Goal: Share content

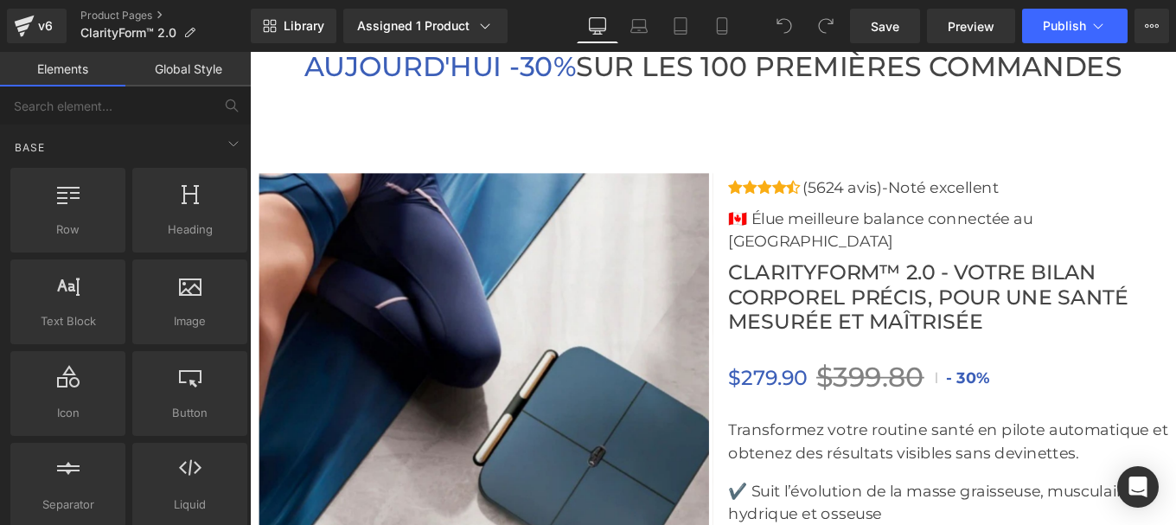
scroll to position [6057, 0]
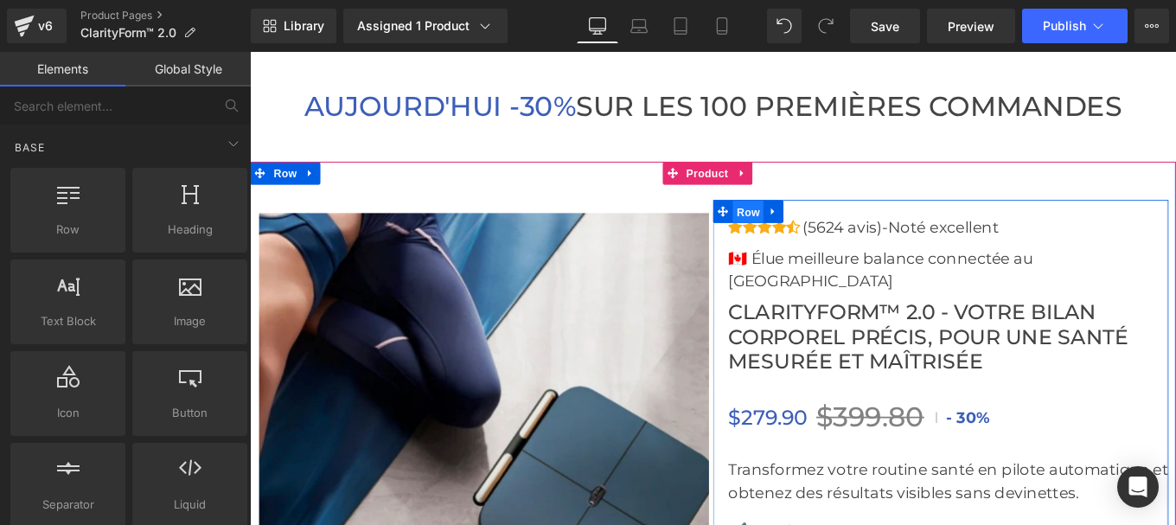
click at [800, 246] on span "Row" at bounding box center [813, 234] width 35 height 26
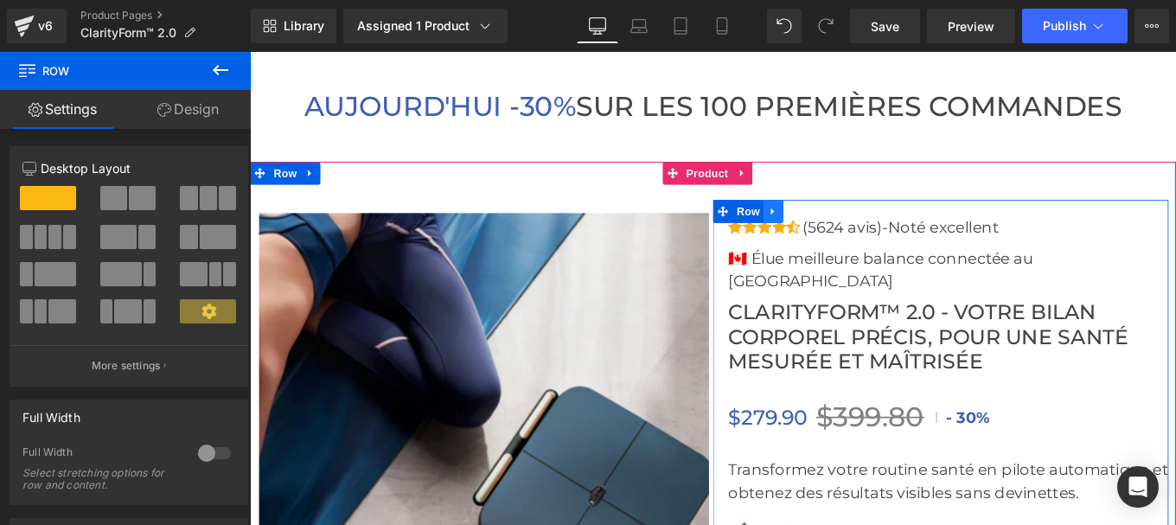
click at [837, 239] on icon at bounding box center [841, 232] width 12 height 13
click at [835, 239] on icon at bounding box center [841, 233] width 12 height 12
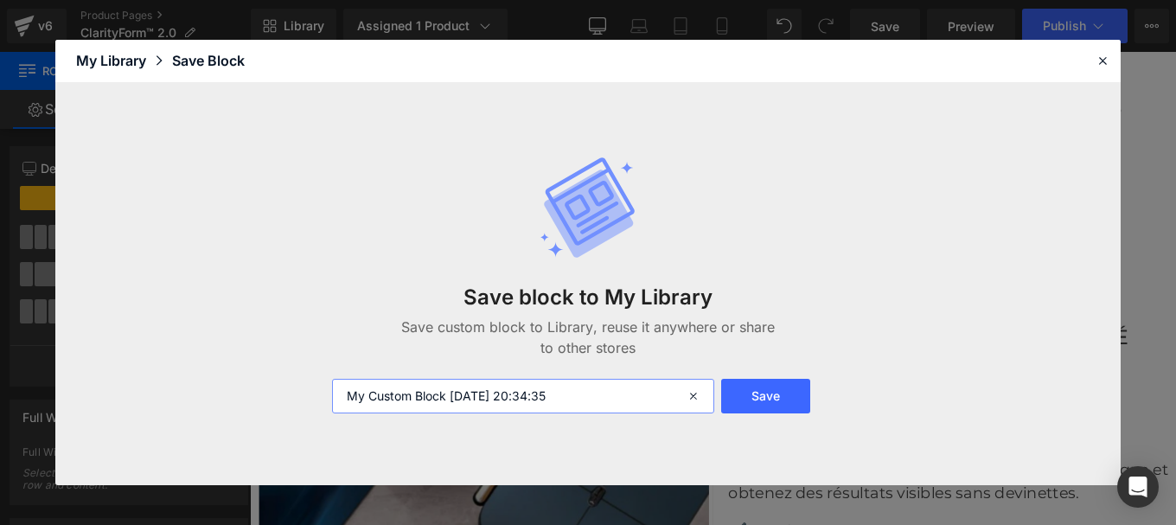
drag, startPoint x: 589, startPoint y: 398, endPoint x: 274, endPoint y: 394, distance: 314.8
click at [274, 394] on div "Save block to My Library Save custom block to Library, reuse it anywhere or sha…" at bounding box center [587, 284] width 1065 height 403
type input "info produit"
click at [753, 408] on button "Save" at bounding box center [765, 396] width 89 height 35
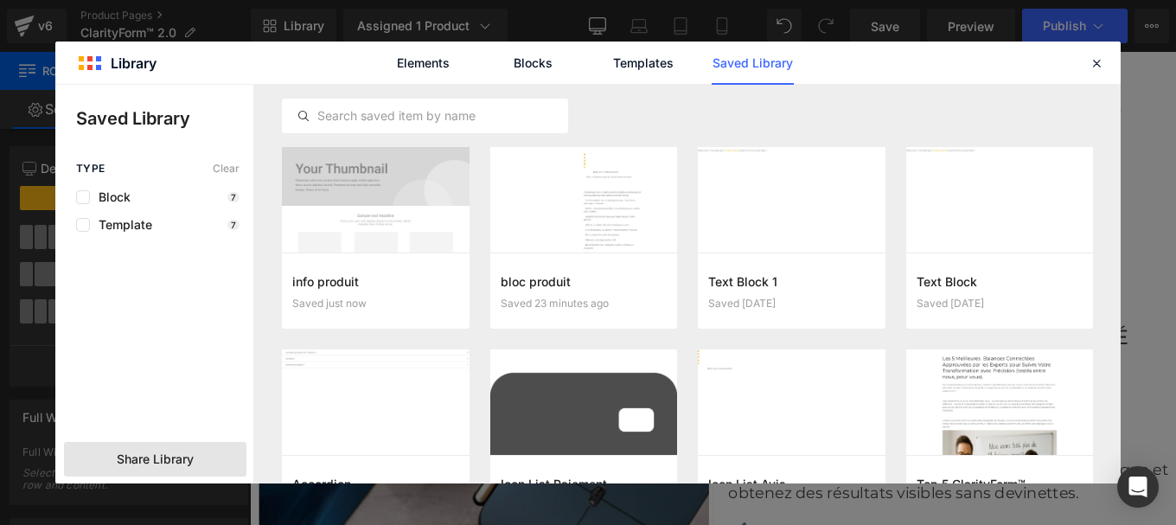
click at [163, 458] on span "Share Library" at bounding box center [155, 459] width 77 height 17
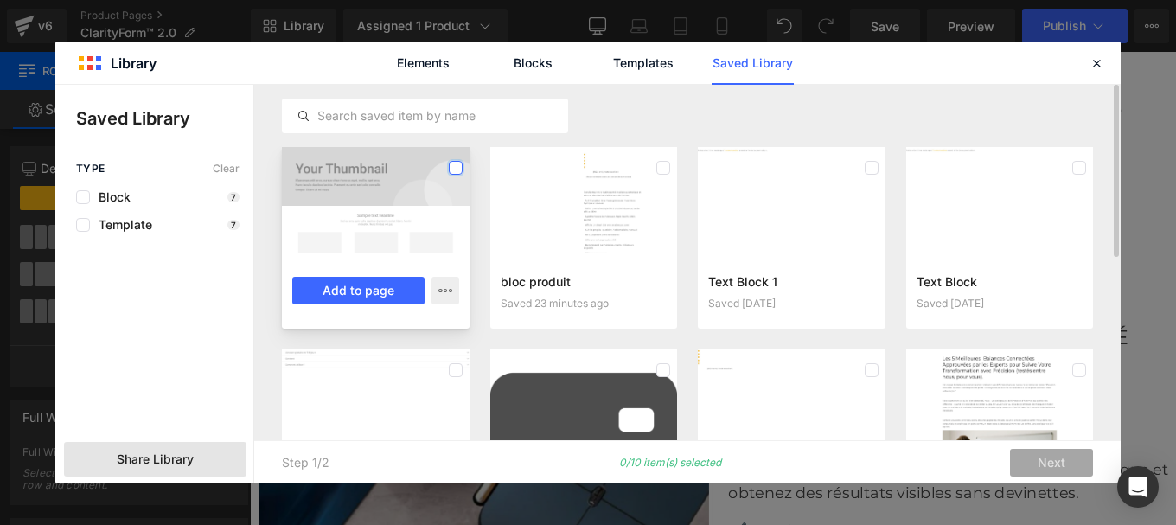
click at [451, 163] on label at bounding box center [456, 168] width 14 height 14
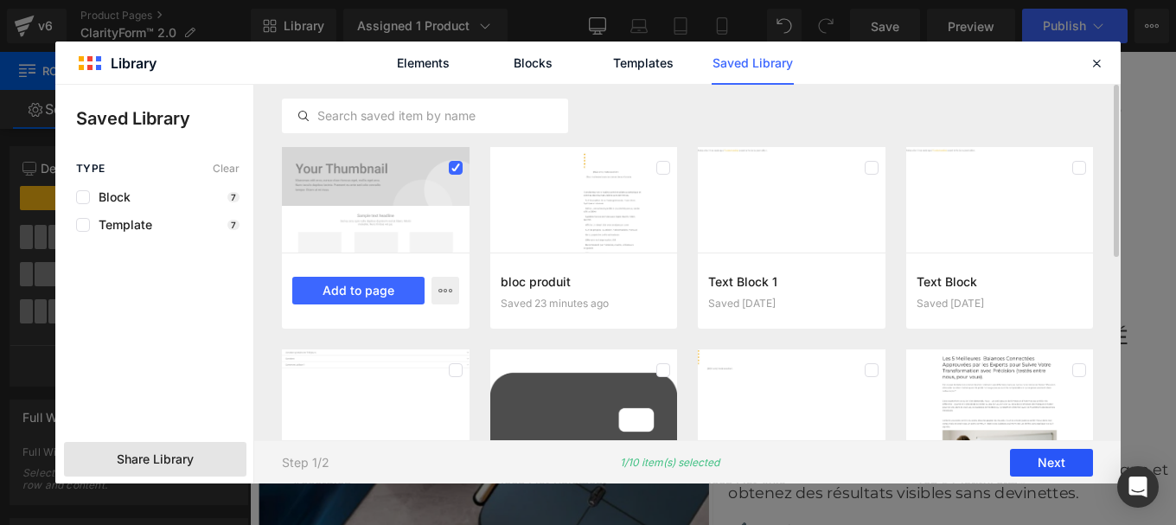
click at [1056, 458] on button "Next" at bounding box center [1051, 463] width 83 height 28
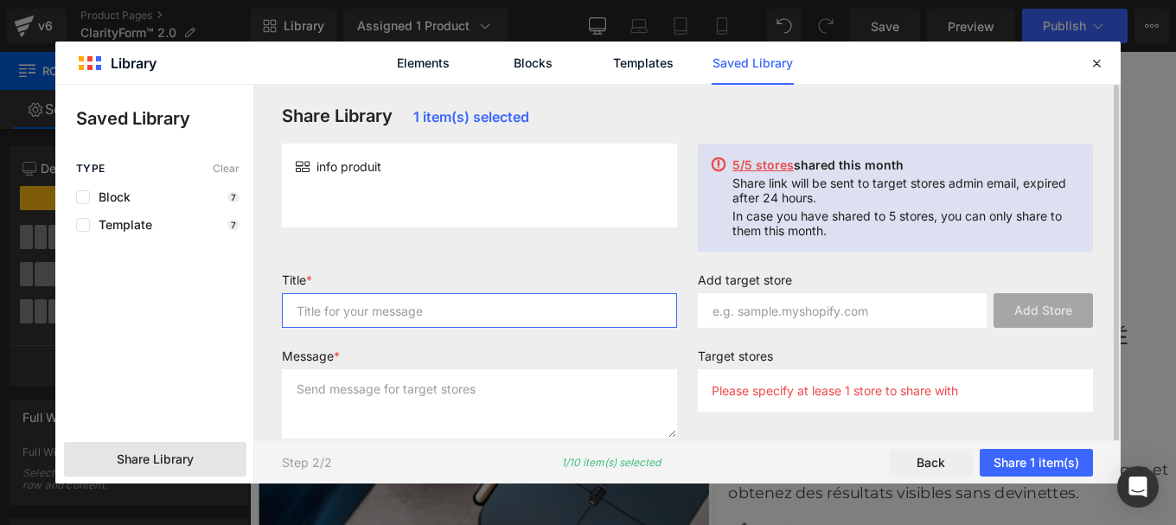
click at [345, 308] on input "text" at bounding box center [479, 310] width 395 height 35
type input "p"
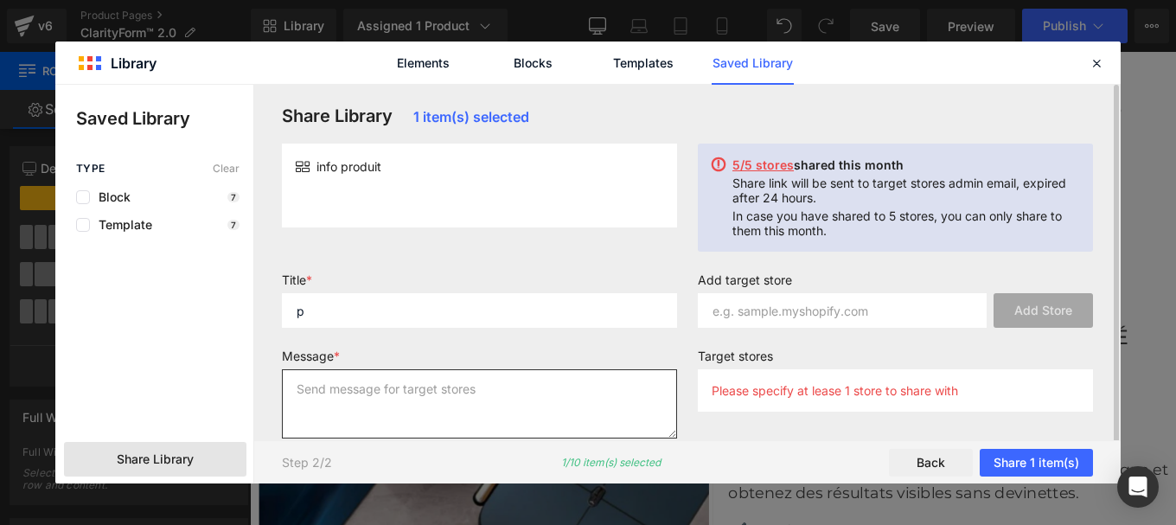
click at [310, 400] on textarea at bounding box center [479, 403] width 395 height 69
type textarea "p"
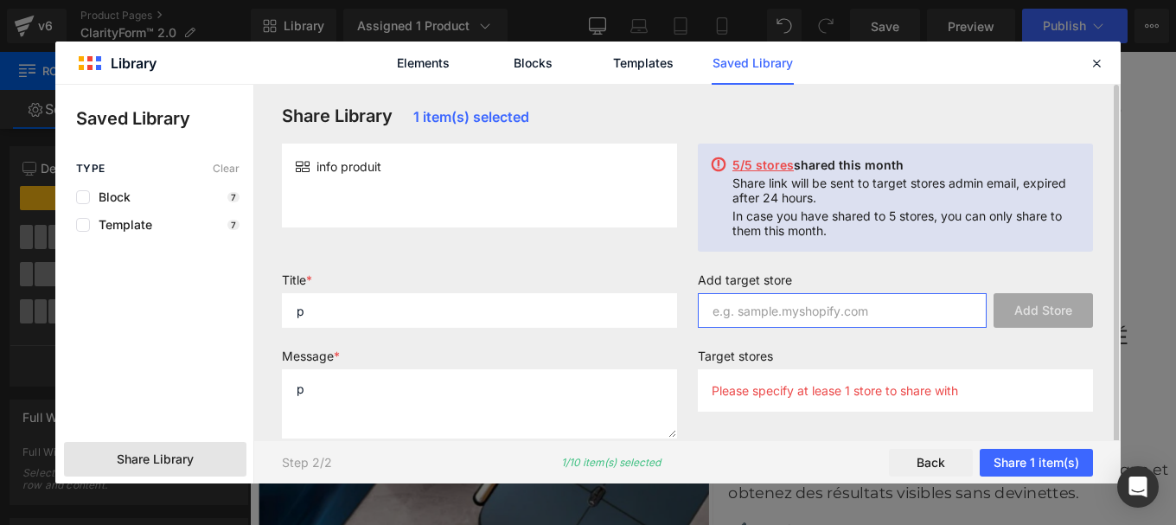
click at [758, 320] on input "text" at bounding box center [842, 310] width 289 height 35
paste input "bkw0z2-0j"
type input "bkw0z2-0j"
click at [758, 402] on div "Please specify at lease 1 store to share with" at bounding box center [895, 390] width 395 height 42
click at [750, 398] on div "Please specify at lease 1 store to share with" at bounding box center [895, 390] width 395 height 42
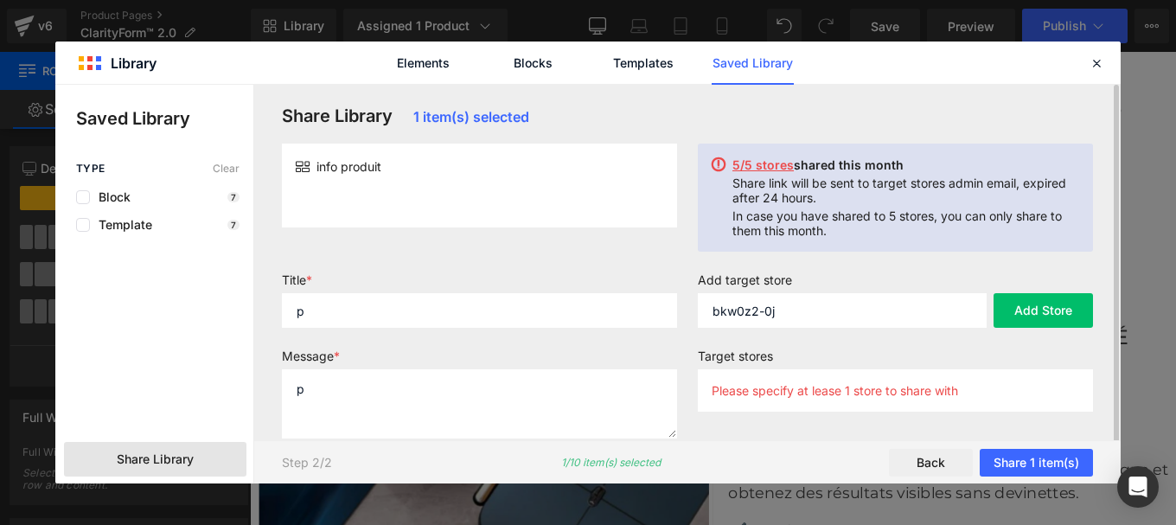
click at [742, 396] on p "Please specify at lease 1 store to share with" at bounding box center [835, 390] width 246 height 15
click at [1047, 299] on button "Add Store" at bounding box center [1043, 310] width 99 height 35
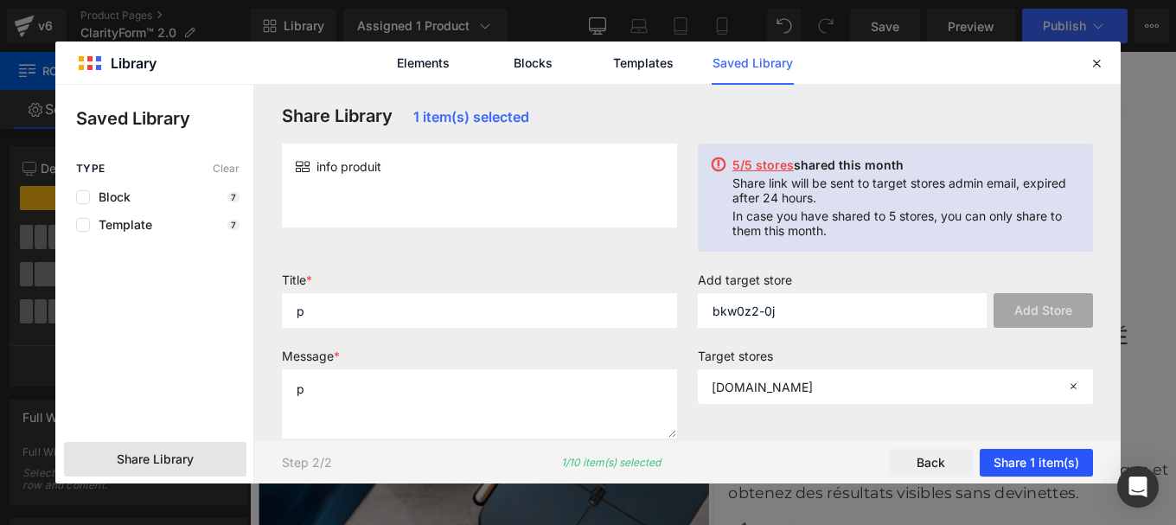
click at [1021, 469] on button "Share 1 item(s)" at bounding box center [1036, 463] width 113 height 28
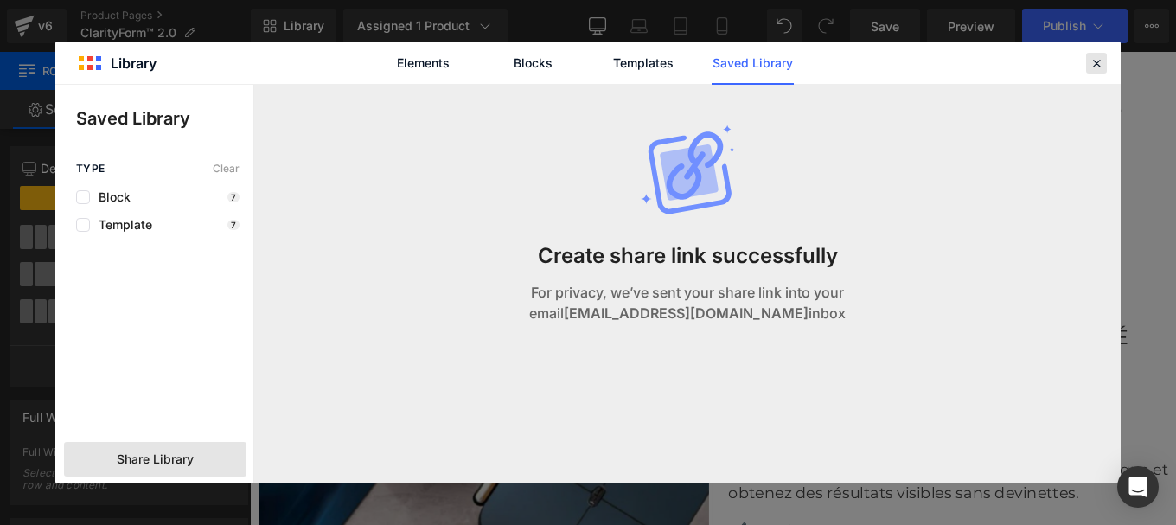
click at [1100, 64] on icon at bounding box center [1097, 63] width 16 height 16
